Goal: Find specific page/section: Find specific page/section

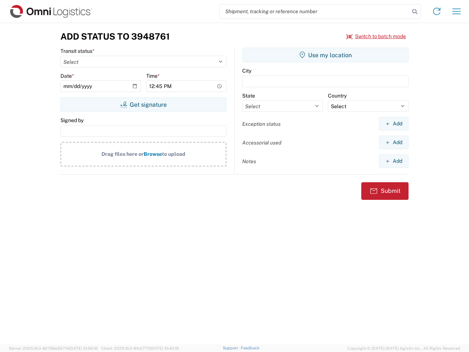
click at [315, 11] on input "search" at bounding box center [315, 11] width 190 height 14
click at [415, 12] on icon at bounding box center [415, 12] width 10 height 10
click at [437, 11] on icon at bounding box center [437, 12] width 12 height 12
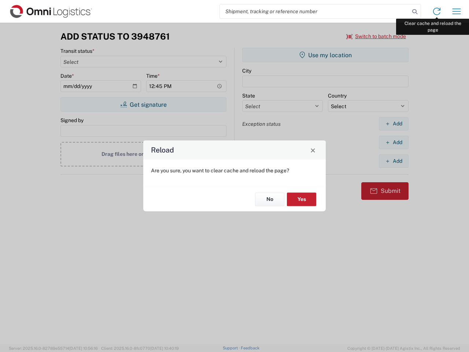
click at [457, 11] on div "Reload Are you sure, you want to clear cache and reload the page? No Yes" at bounding box center [234, 176] width 469 height 352
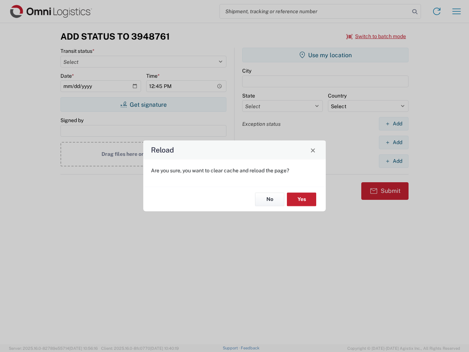
click at [377, 36] on div "Reload Are you sure, you want to clear cache and reload the page? No Yes" at bounding box center [234, 176] width 469 height 352
click at [143, 105] on div "Reload Are you sure, you want to clear cache and reload the page? No Yes" at bounding box center [234, 176] width 469 height 352
click at [326, 55] on div "Reload Are you sure, you want to clear cache and reload the page? No Yes" at bounding box center [234, 176] width 469 height 352
click at [394, 124] on div "Reload Are you sure, you want to clear cache and reload the page? No Yes" at bounding box center [234, 176] width 469 height 352
click at [394, 142] on div "Reload Are you sure, you want to clear cache and reload the page? No Yes" at bounding box center [234, 176] width 469 height 352
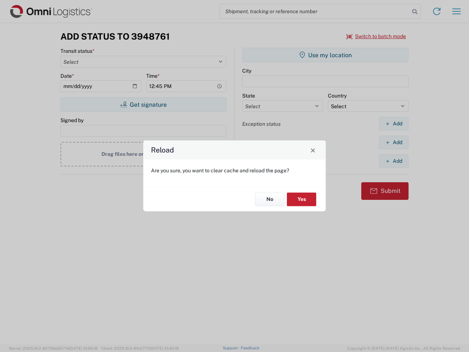
click at [394, 161] on div "Reload Are you sure, you want to clear cache and reload the page? No Yes" at bounding box center [234, 176] width 469 height 352
